Goal: Transaction & Acquisition: Purchase product/service

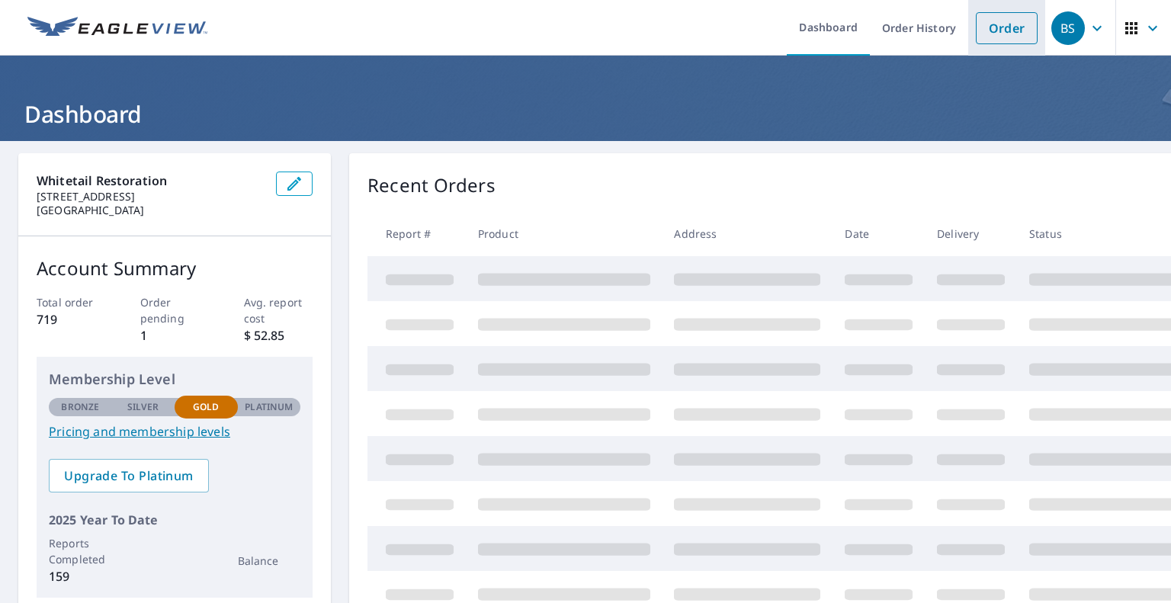
click at [978, 42] on link "Order" at bounding box center [1007, 28] width 62 height 32
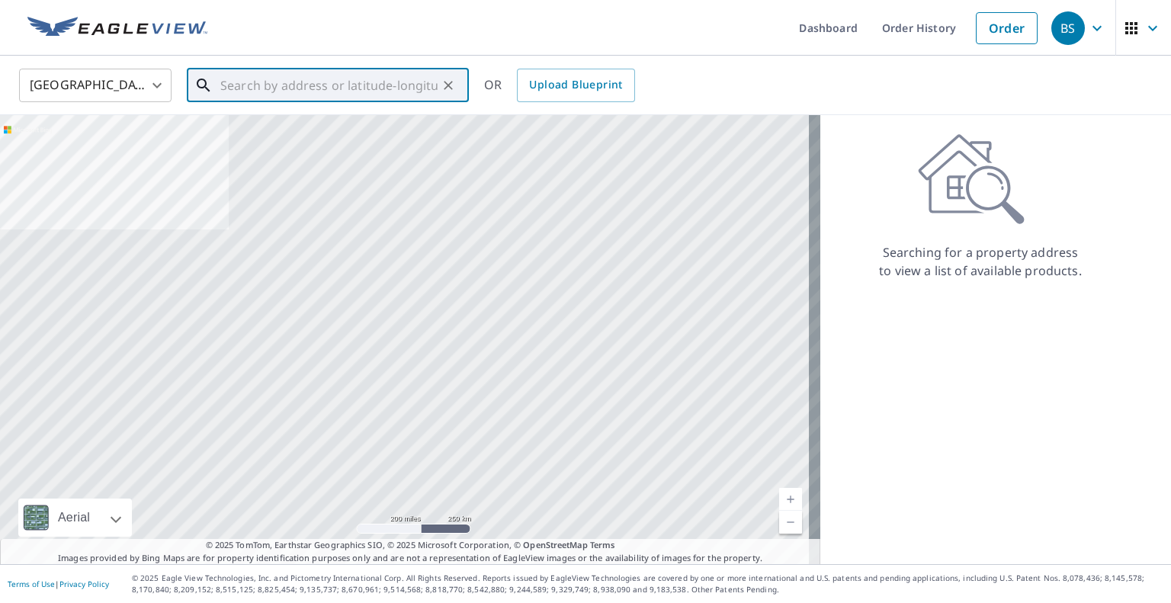
click at [268, 79] on input "text" at bounding box center [328, 85] width 217 height 43
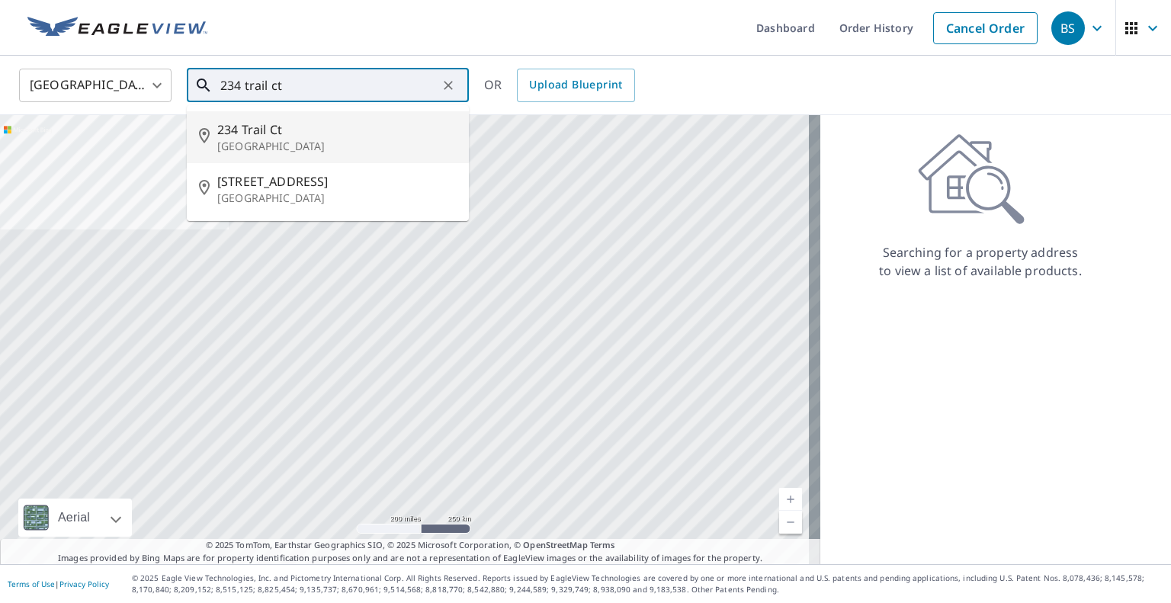
click at [288, 130] on span "234 Trail Ct" at bounding box center [336, 129] width 239 height 18
type input "[STREET_ADDRESS]"
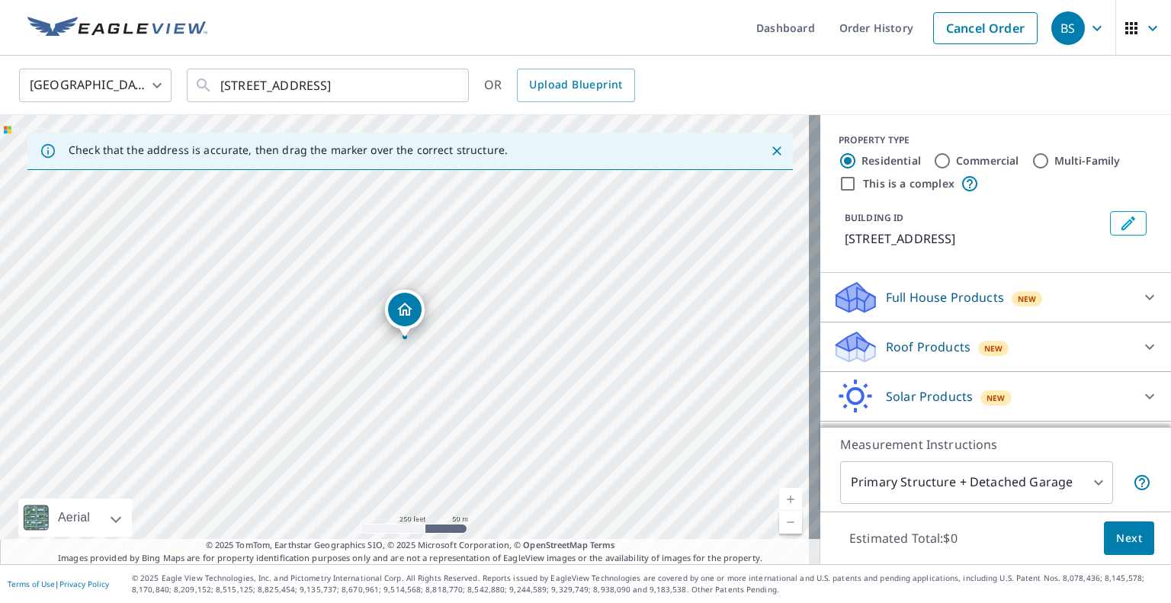
click at [1145, 348] on icon at bounding box center [1149, 347] width 9 height 5
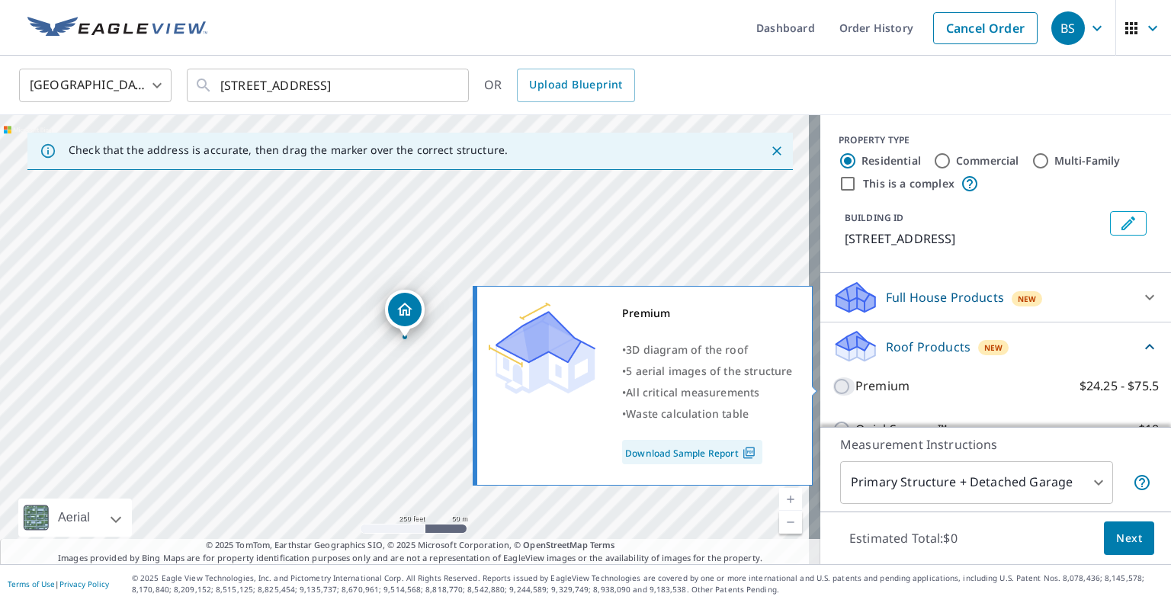
click at [833, 387] on input "Premium $24.25 - $75.5" at bounding box center [844, 386] width 23 height 18
checkbox input "true"
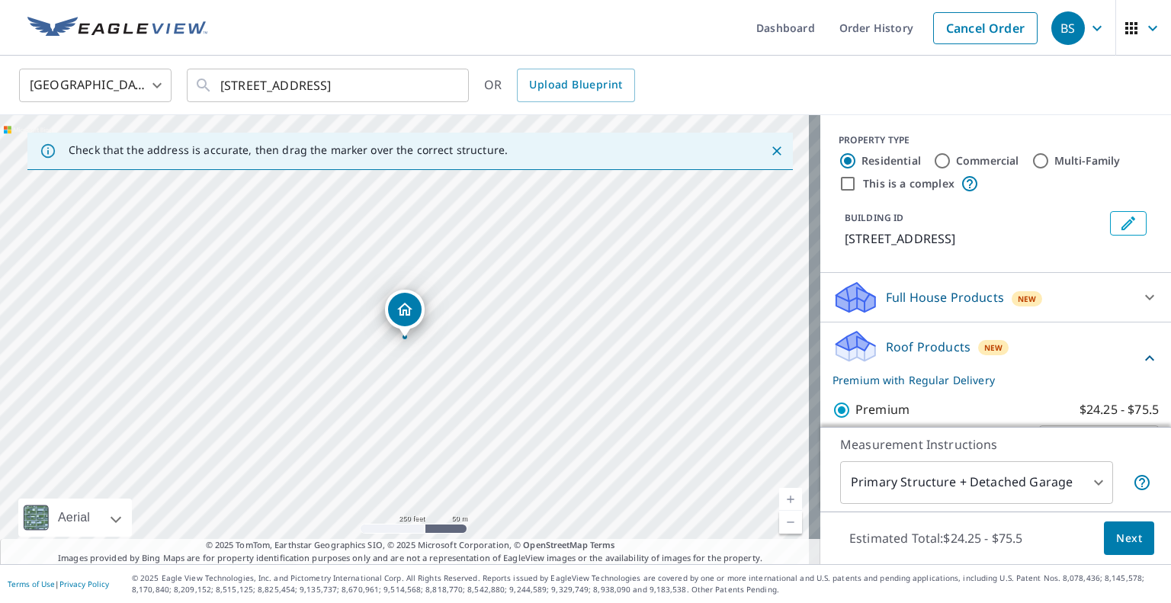
click at [1086, 484] on body "BS BS Dashboard Order History Cancel Order BS [GEOGRAPHIC_DATA] US ​ [STREET_AD…" at bounding box center [585, 301] width 1171 height 603
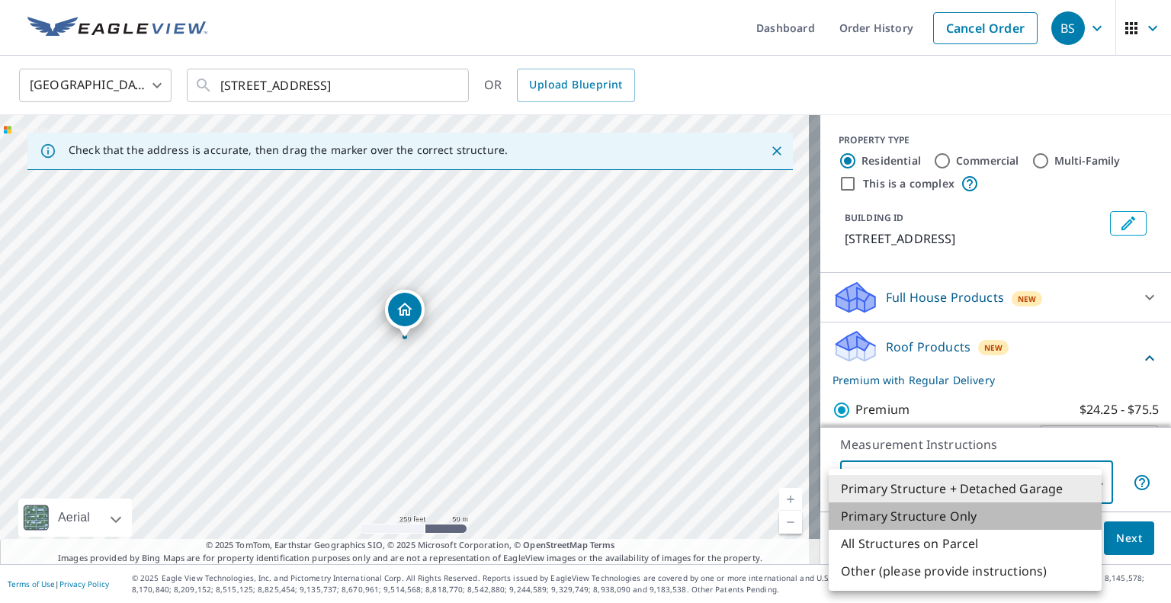
click at [973, 516] on li "Primary Structure Only" at bounding box center [965, 516] width 273 height 27
type input "2"
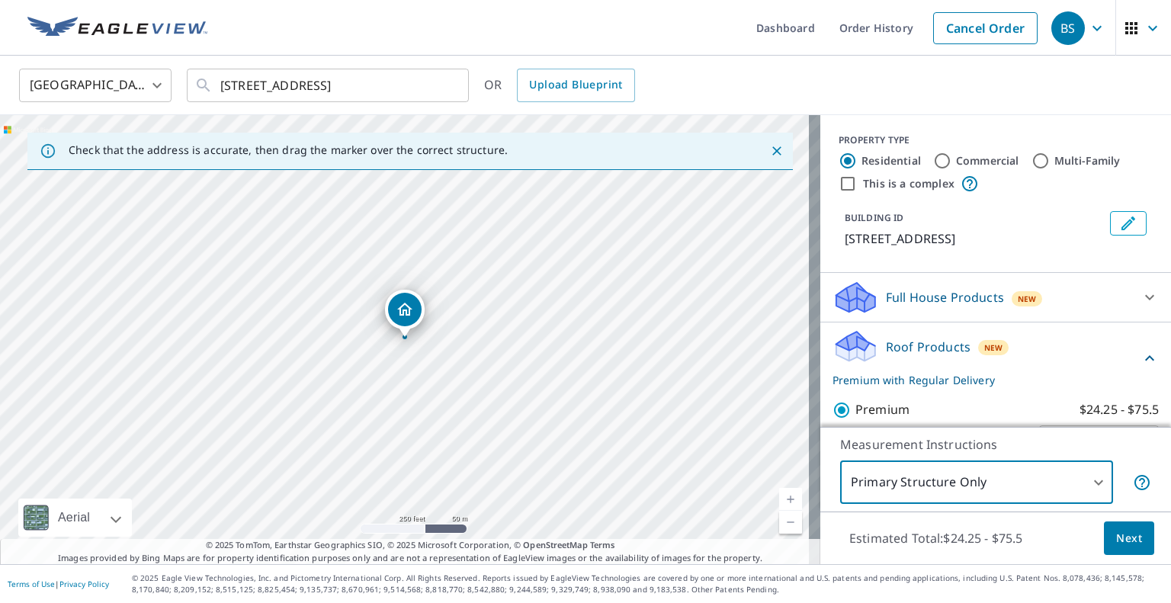
click at [1104, 542] on button "Next" at bounding box center [1129, 539] width 50 height 34
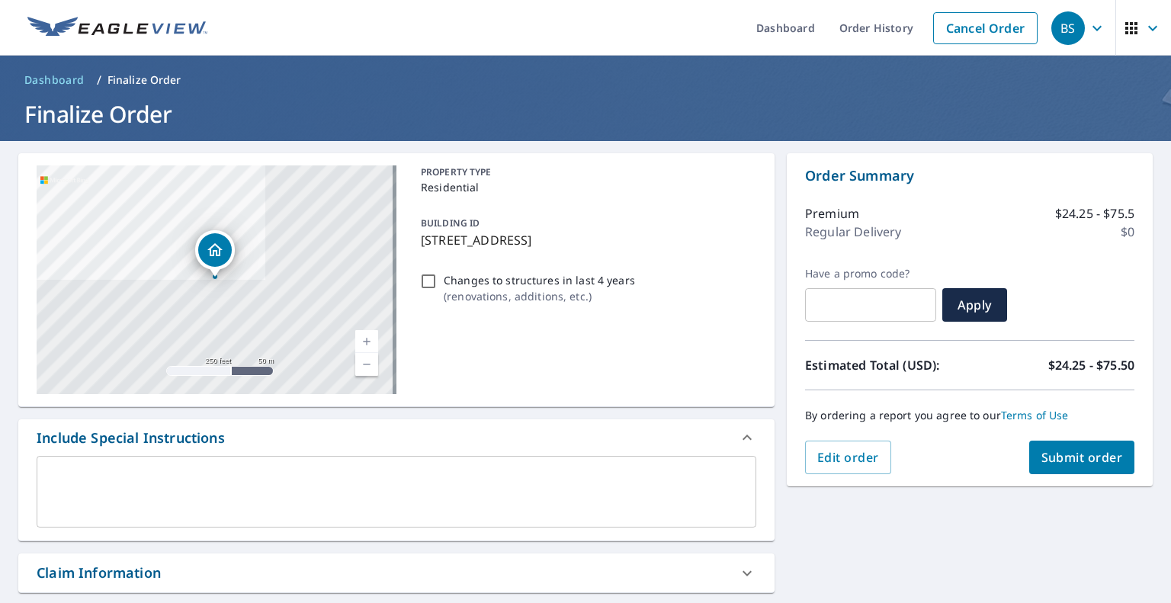
click at [1054, 460] on span "Submit order" at bounding box center [1083, 457] width 82 height 17
